Goal: Connect with others

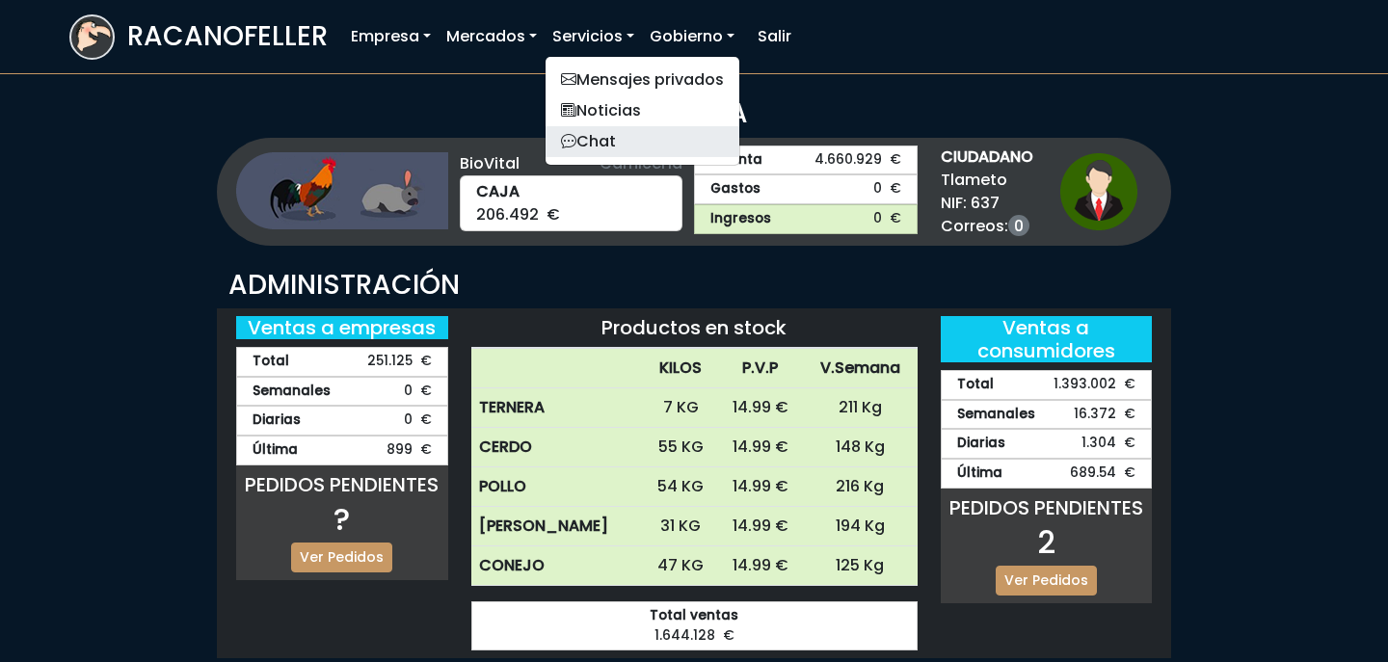
click at [629, 149] on link "Chat" at bounding box center [643, 141] width 194 height 31
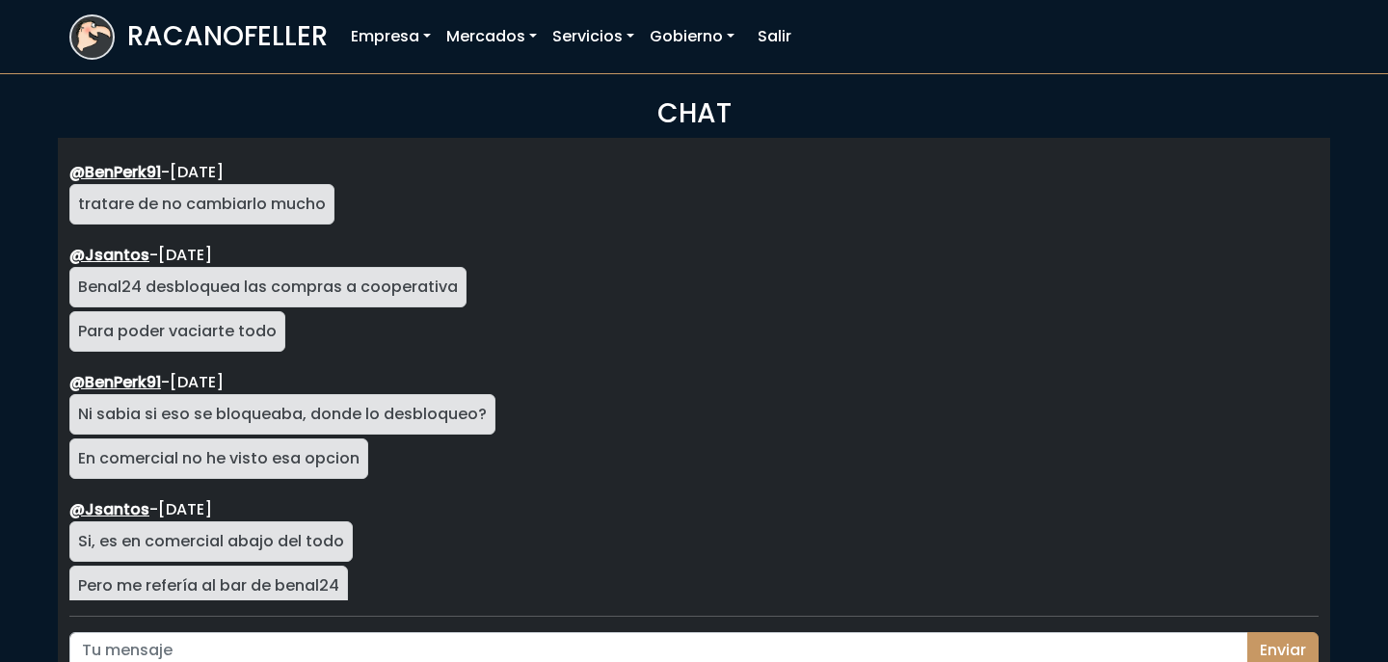
scroll to position [3435, 0]
